Goal: Task Accomplishment & Management: Manage account settings

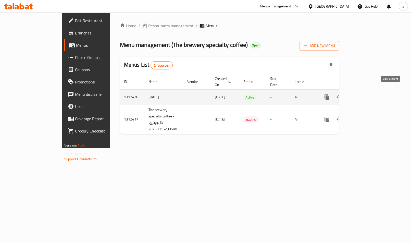
click at [370, 95] on link "enhanced table" at bounding box center [364, 97] width 12 height 12
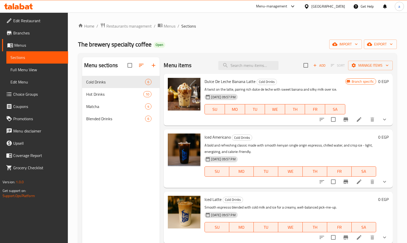
click at [7, 95] on icon at bounding box center [9, 94] width 6 height 6
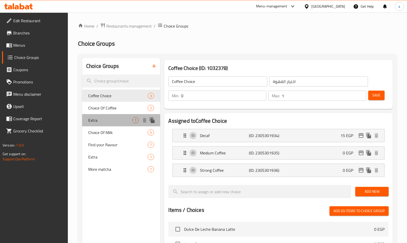
click at [105, 125] on div "Extra 1" at bounding box center [121, 120] width 78 height 12
type input "Extra"
type input "اضافة"
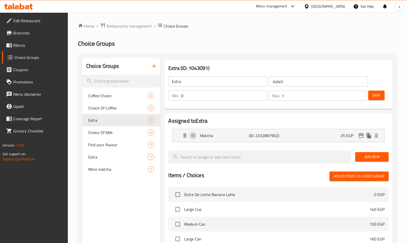
click at [249, 119] on h2 "Assigned to Extra" at bounding box center [278, 121] width 220 height 8
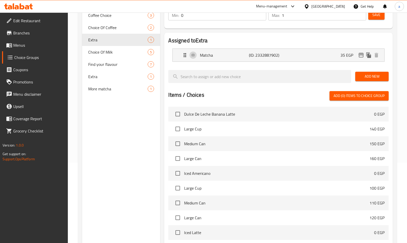
scroll to position [42, 0]
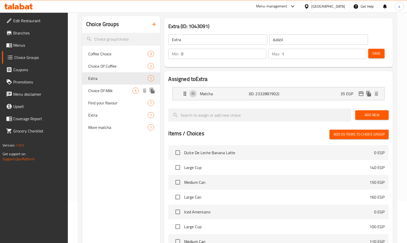
click at [108, 93] on span "Choice Of Milk" at bounding box center [110, 91] width 44 height 6
type input "Choice Of Milk"
type input "اختار الحليب"
type input "1"
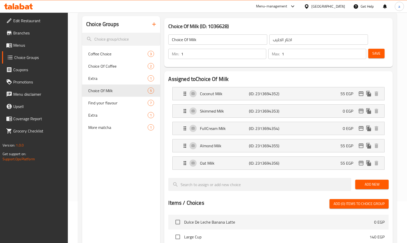
click at [262, 74] on div "Assigned to Choice Of Milk Coconut Milk (ID: 2313694352) 55 EGP Name (En) Cocon…" at bounding box center [278, 216] width 228 height 291
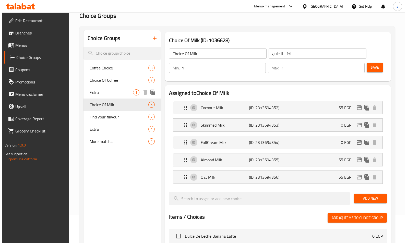
scroll to position [0, 0]
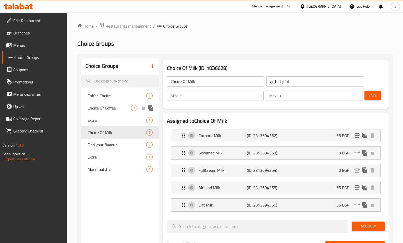
drag, startPoint x: 104, startPoint y: 109, endPoint x: 151, endPoint y: 114, distance: 47.0
click at [104, 109] on span "Choice Of Coffee" at bounding box center [109, 108] width 43 height 6
type input "Choice Of Coffee"
type input "اختيار القهوة"
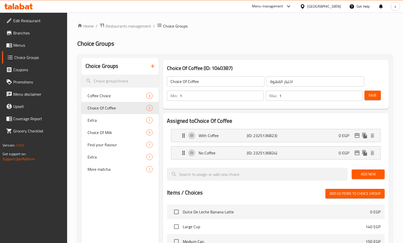
click at [222, 118] on h2 "Assigned to Choice Of Coffee" at bounding box center [276, 121] width 218 height 8
click at [93, 132] on span "Choice Of Milk" at bounding box center [109, 132] width 43 height 6
type input "Choice Of Milk"
type input "اختار الحليب"
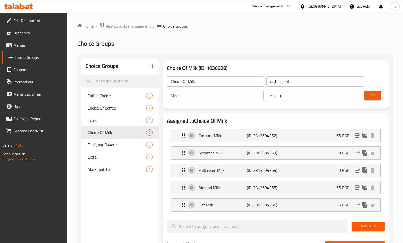
click at [116, 27] on span "Restaurants management" at bounding box center [128, 26] width 45 height 6
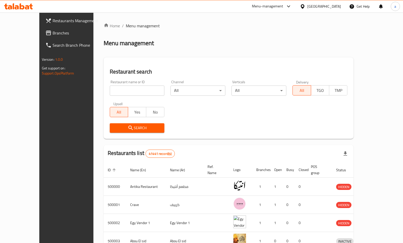
click at [53, 32] on span "Branches" at bounding box center [78, 33] width 50 height 6
